Goal: Task Accomplishment & Management: Use online tool/utility

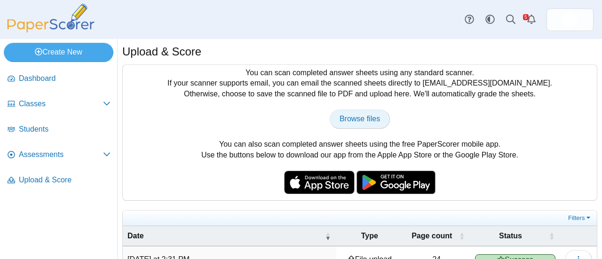
click at [352, 115] on span "Browse files" at bounding box center [360, 119] width 40 height 8
type input "**********"
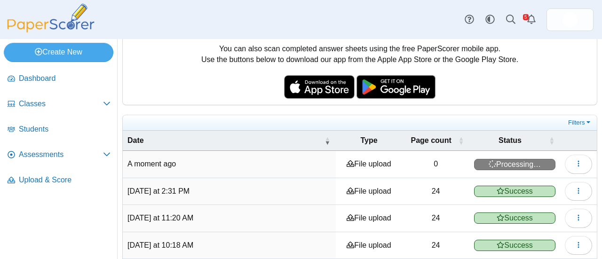
scroll to position [90, 0]
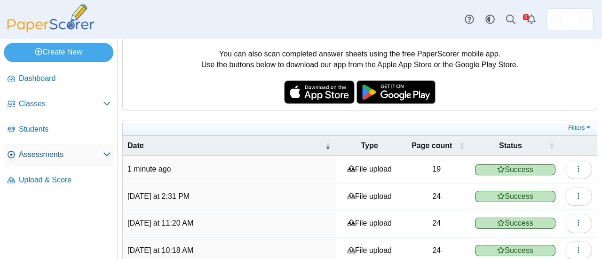
click at [51, 155] on span "Assessments" at bounding box center [61, 155] width 84 height 10
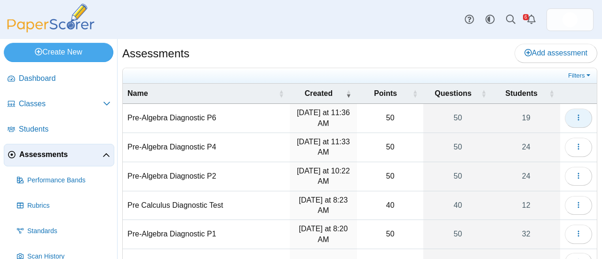
click at [575, 116] on icon "button" at bounding box center [579, 118] width 8 height 8
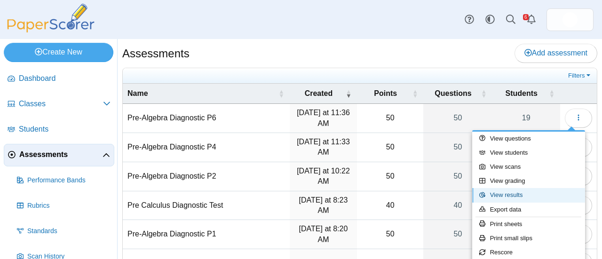
click at [509, 197] on link "View results" at bounding box center [528, 195] width 113 height 14
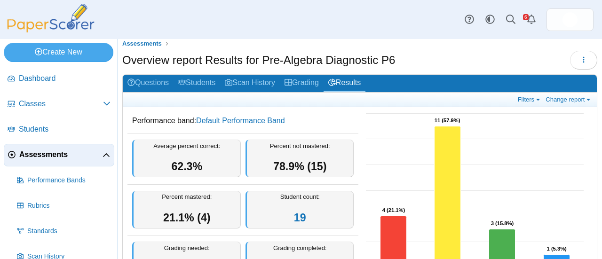
scroll to position [2, 0]
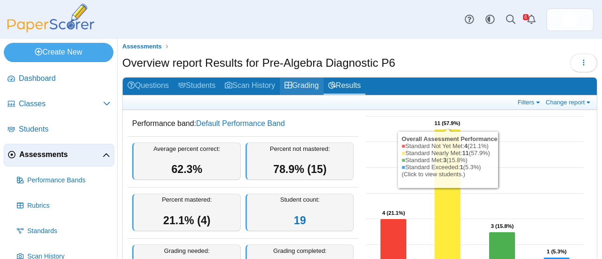
click at [308, 86] on link "Grading" at bounding box center [302, 86] width 44 height 17
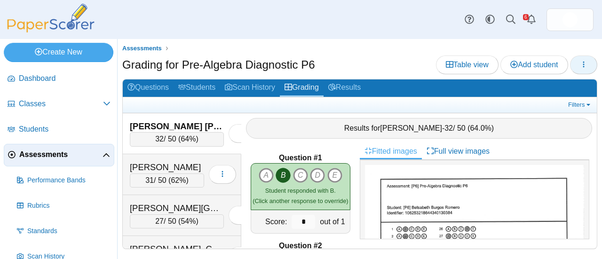
click at [581, 61] on icon "button" at bounding box center [584, 65] width 8 height 8
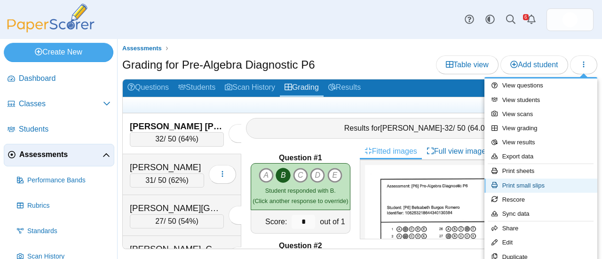
click at [519, 184] on link "Print small slips" at bounding box center [541, 186] width 113 height 14
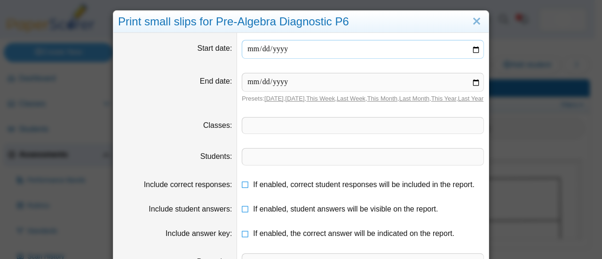
click at [472, 51] on input "date" at bounding box center [363, 49] width 242 height 19
type input "**********"
click at [474, 80] on input "date" at bounding box center [363, 82] width 242 height 19
type input "**********"
click at [291, 134] on span at bounding box center [362, 126] width 241 height 16
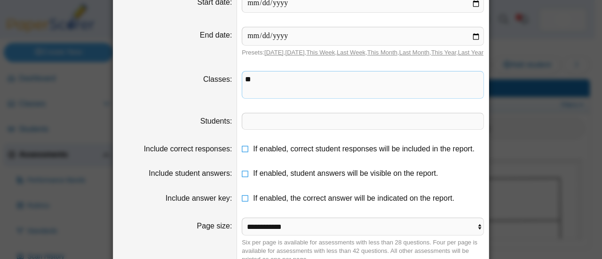
scroll to position [98, 0]
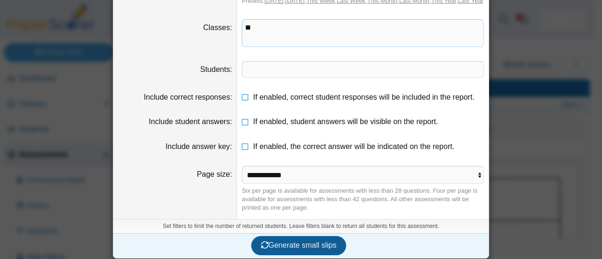
click at [296, 242] on span "Generate small slips" at bounding box center [299, 245] width 76 height 8
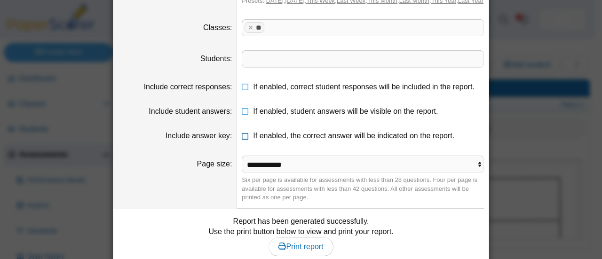
scroll to position [152, 0]
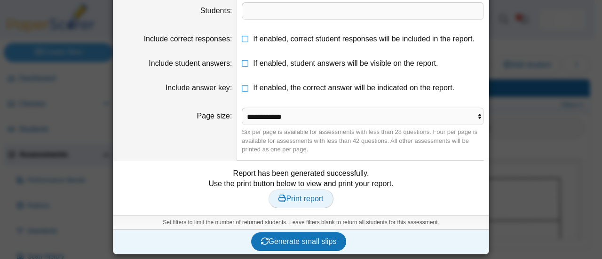
click at [295, 201] on span "Print report" at bounding box center [301, 199] width 45 height 8
click at [529, 52] on div "**********" at bounding box center [301, 129] width 602 height 259
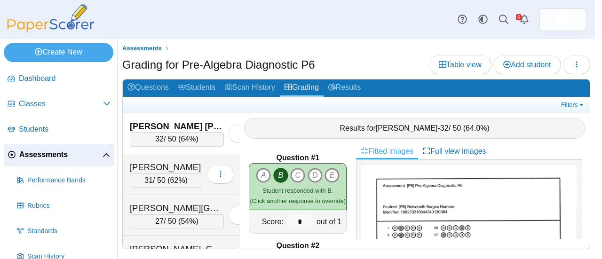
scroll to position [0, 0]
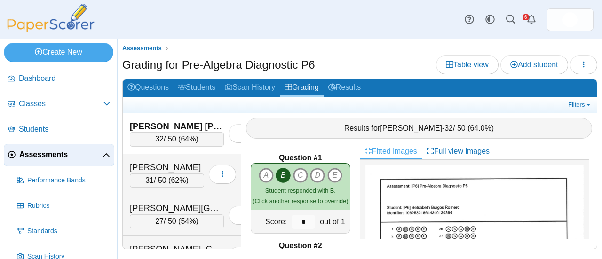
click at [56, 155] on span "Assessments" at bounding box center [60, 155] width 83 height 10
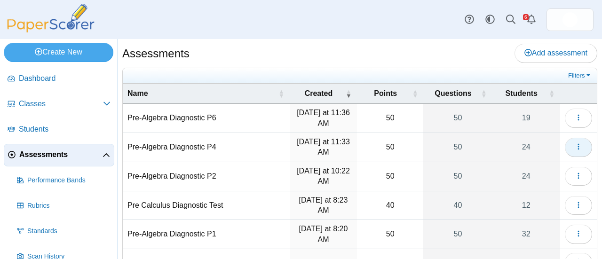
click at [575, 146] on icon "button" at bounding box center [579, 147] width 8 height 8
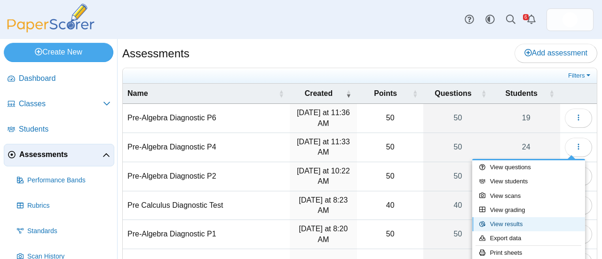
click at [507, 224] on link "View results" at bounding box center [528, 224] width 113 height 14
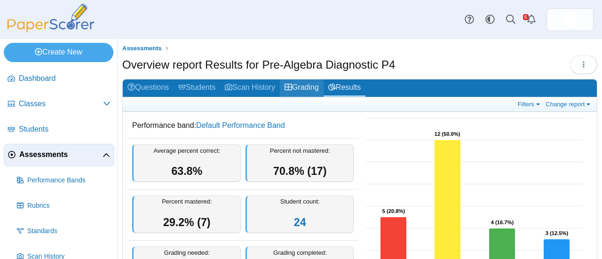
click at [301, 86] on link "Grading" at bounding box center [302, 88] width 44 height 17
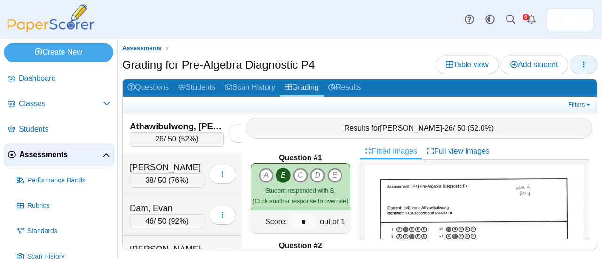
click at [582, 63] on icon "button" at bounding box center [584, 65] width 8 height 8
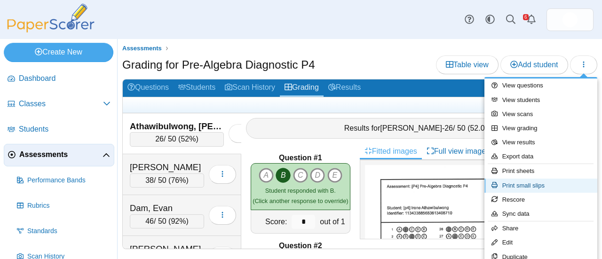
click at [528, 186] on link "Print small slips" at bounding box center [541, 186] width 113 height 14
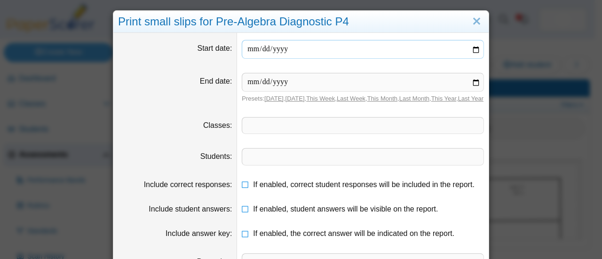
click at [475, 46] on input "date" at bounding box center [363, 49] width 242 height 19
type input "**********"
click at [473, 83] on input "date" at bounding box center [363, 82] width 242 height 19
type input "**********"
click at [334, 134] on span at bounding box center [362, 126] width 241 height 16
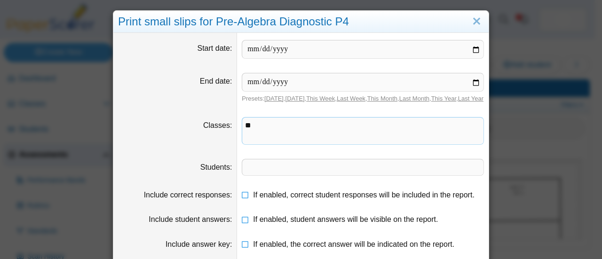
scroll to position [98, 0]
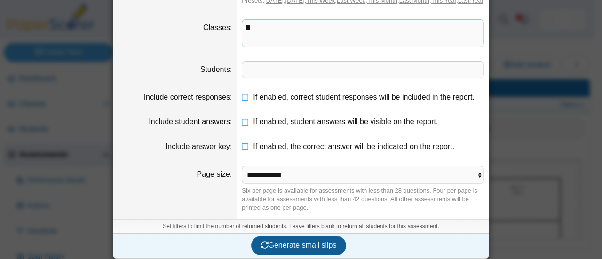
click at [300, 243] on span "Generate small slips" at bounding box center [299, 245] width 76 height 8
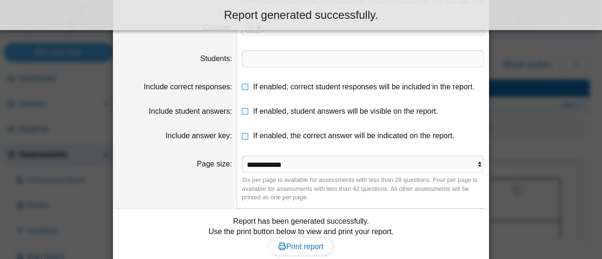
scroll to position [152, 0]
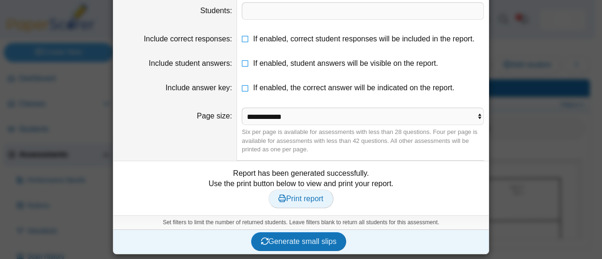
click at [294, 199] on span "Print report" at bounding box center [301, 199] width 45 height 8
